Goal: Find specific page/section: Find specific page/section

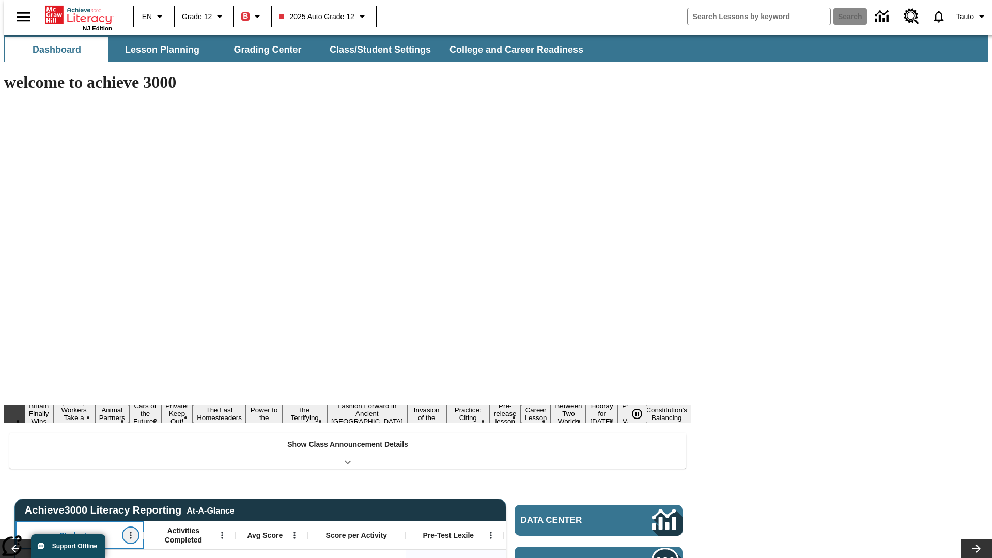
click at [130, 532] on icon "Open Menu" at bounding box center [131, 535] width 2 height 7
click at [20, 364] on icon at bounding box center [19, 364] width 7 height 7
click at [130, 532] on icon "Student, Open Menu," at bounding box center [131, 535] width 2 height 7
click at [20, 364] on icon at bounding box center [19, 364] width 7 height 7
click at [221, 532] on icon "Open Menu" at bounding box center [222, 535] width 2 height 7
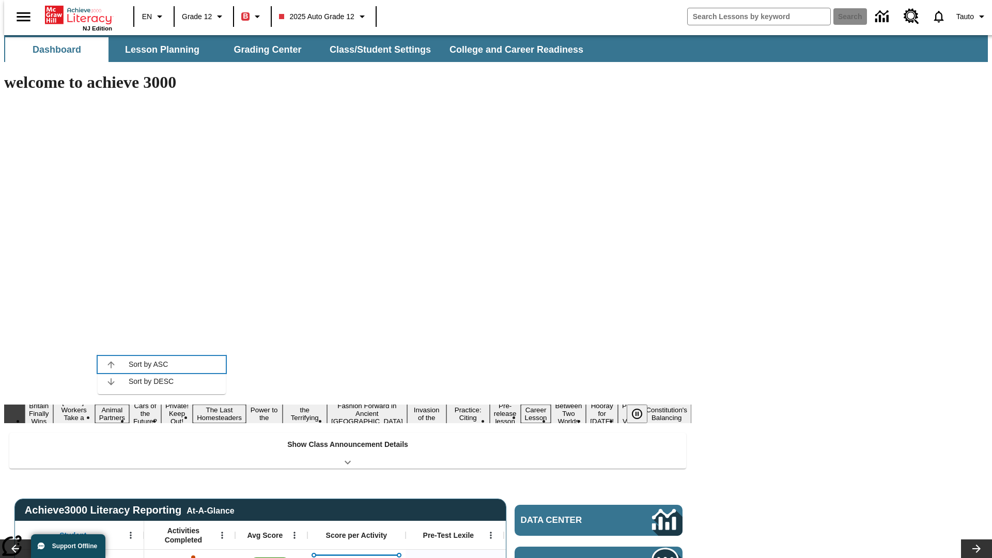
click at [111, 364] on icon at bounding box center [110, 364] width 7 height 7
click at [221, 532] on icon "Activities Completed, Open Menu," at bounding box center [222, 535] width 2 height 7
click at [111, 364] on icon at bounding box center [110, 364] width 7 height 7
click at [293, 532] on icon "Open Menu" at bounding box center [294, 535] width 2 height 7
click at [183, 364] on icon at bounding box center [183, 364] width 7 height 7
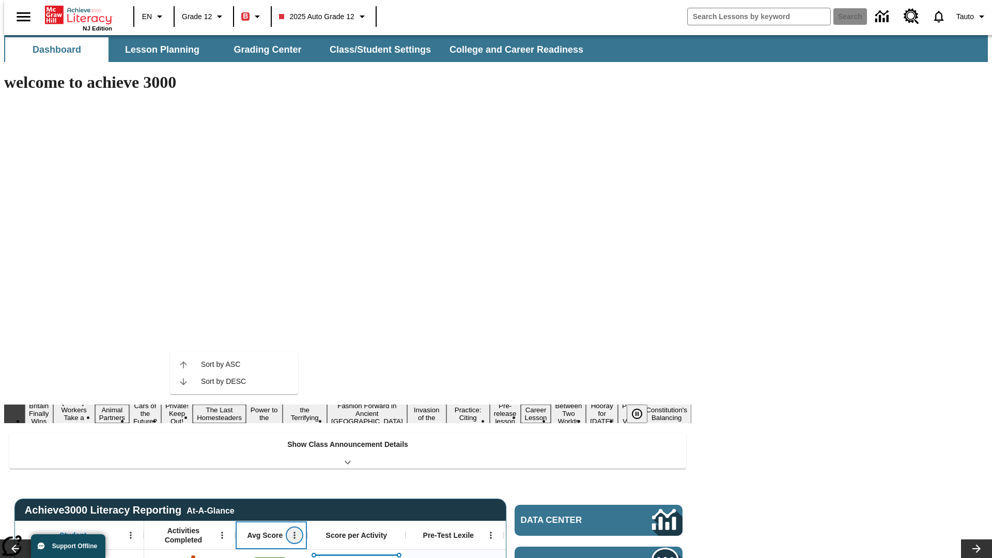
click at [293, 532] on icon "Avg Score, Open Menu," at bounding box center [294, 535] width 2 height 7
